Goal: Find specific page/section: Find specific page/section

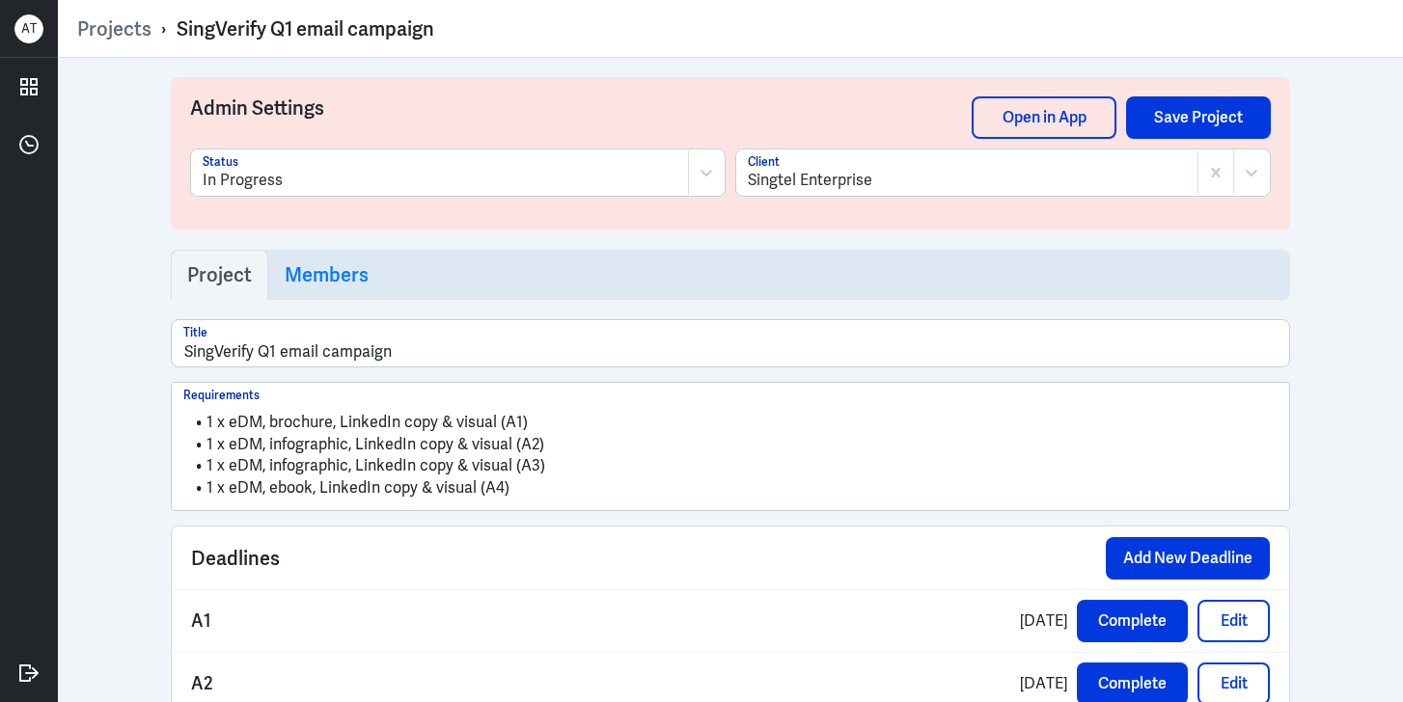
click at [156, 29] on p "›" at bounding box center [163, 28] width 25 height 25
click at [144, 36] on link "Projects" at bounding box center [114, 28] width 74 height 25
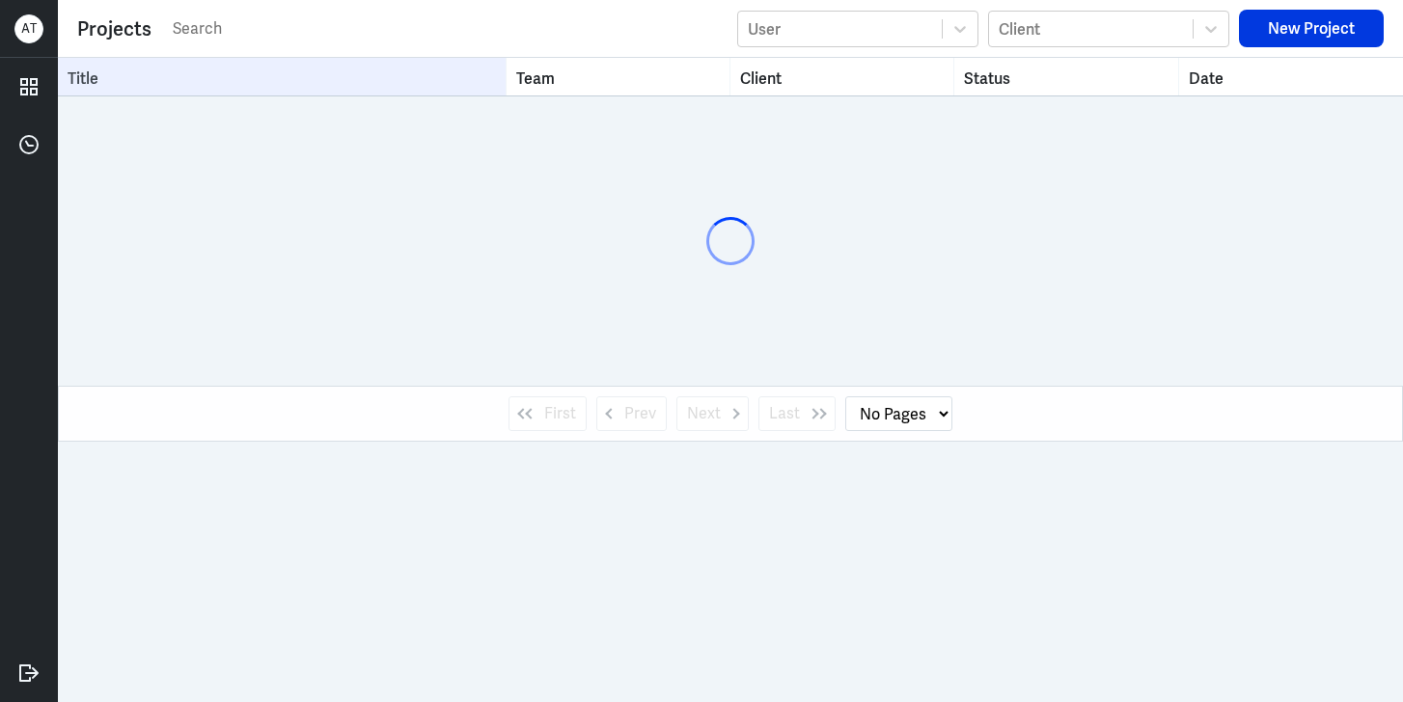
select select "1"
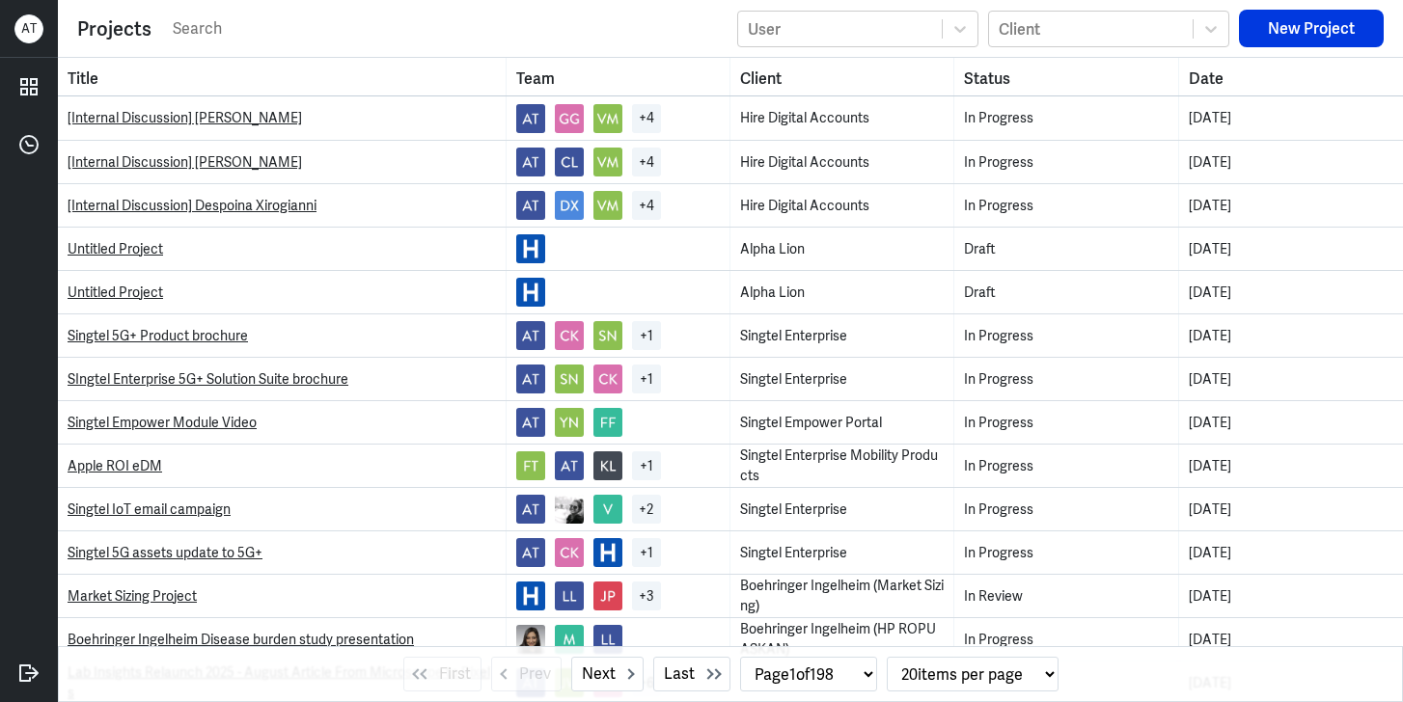
click at [195, 34] on input "text" at bounding box center [449, 28] width 557 height 29
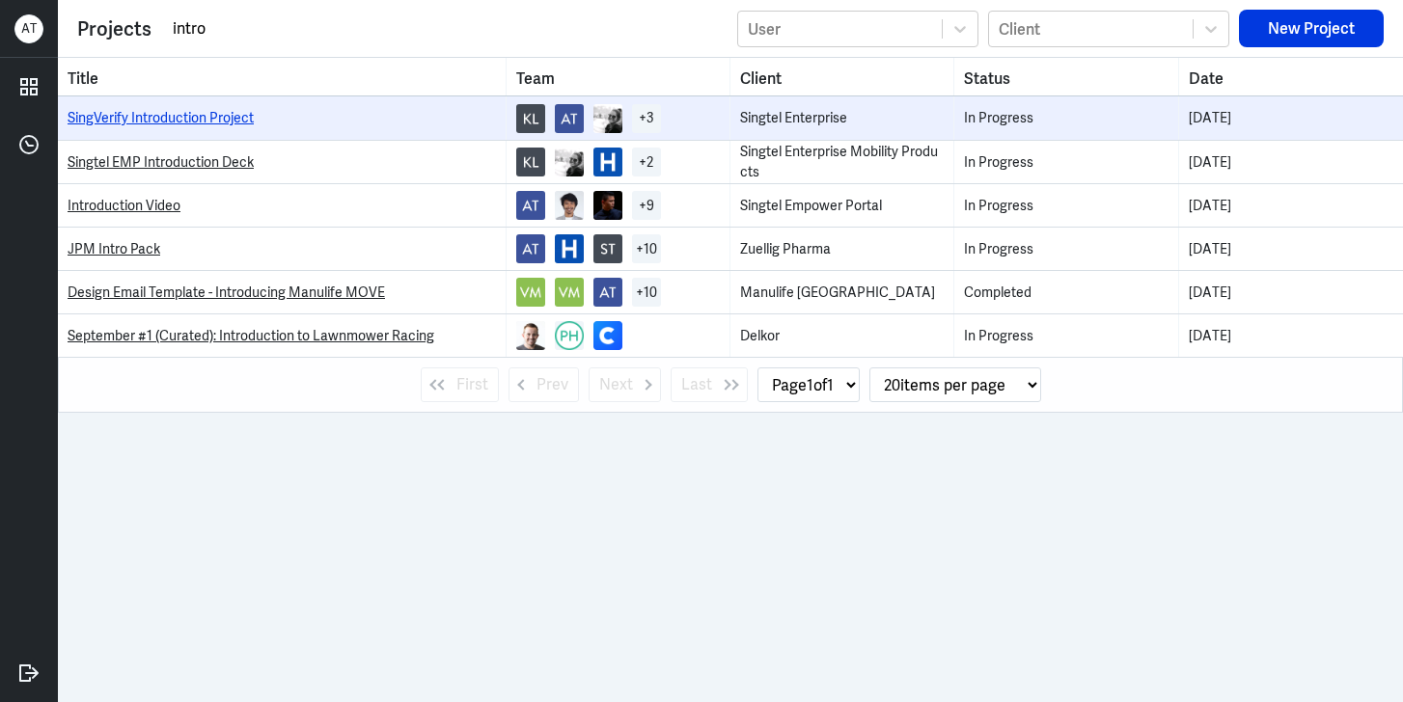
type input "intro"
click at [197, 118] on link "SingVerify Introduction Project" at bounding box center [161, 117] width 186 height 17
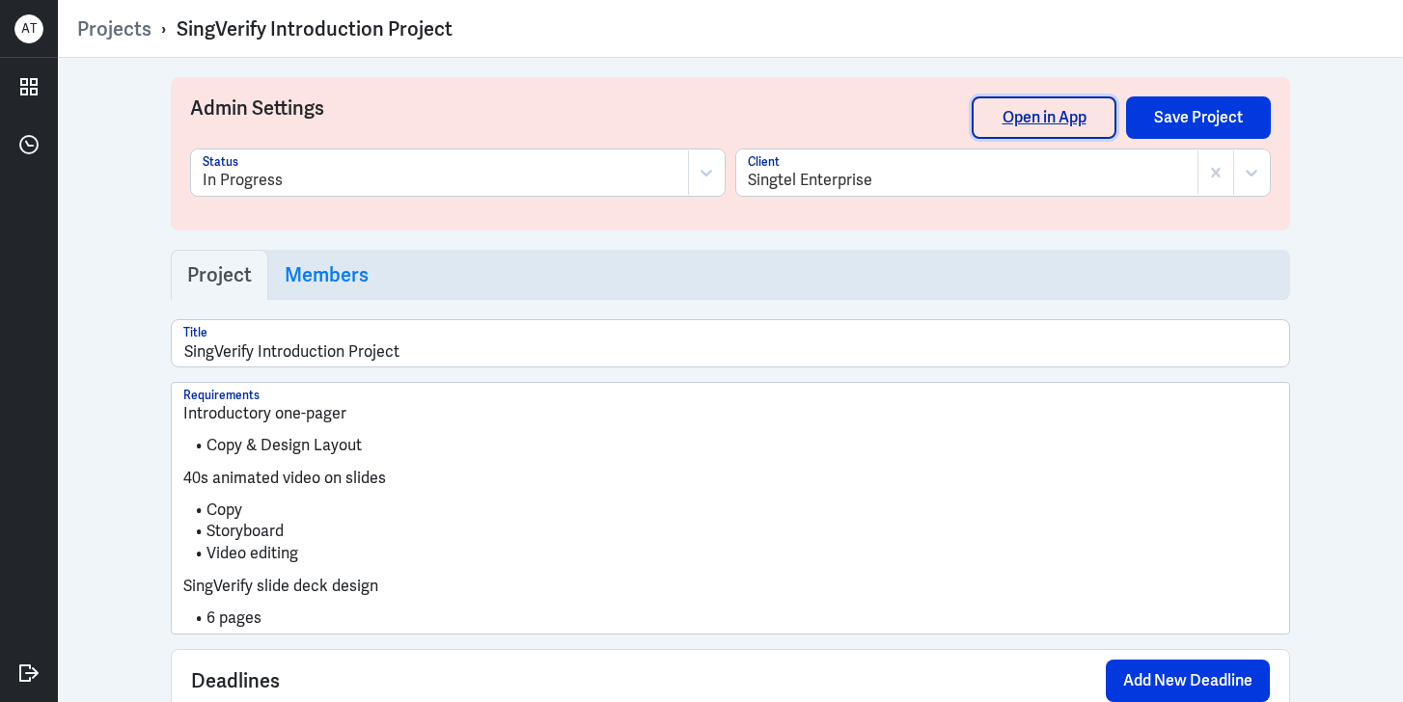
click at [1032, 112] on link "Open in App" at bounding box center [1044, 117] width 145 height 42
